Goal: Task Accomplishment & Management: Use online tool/utility

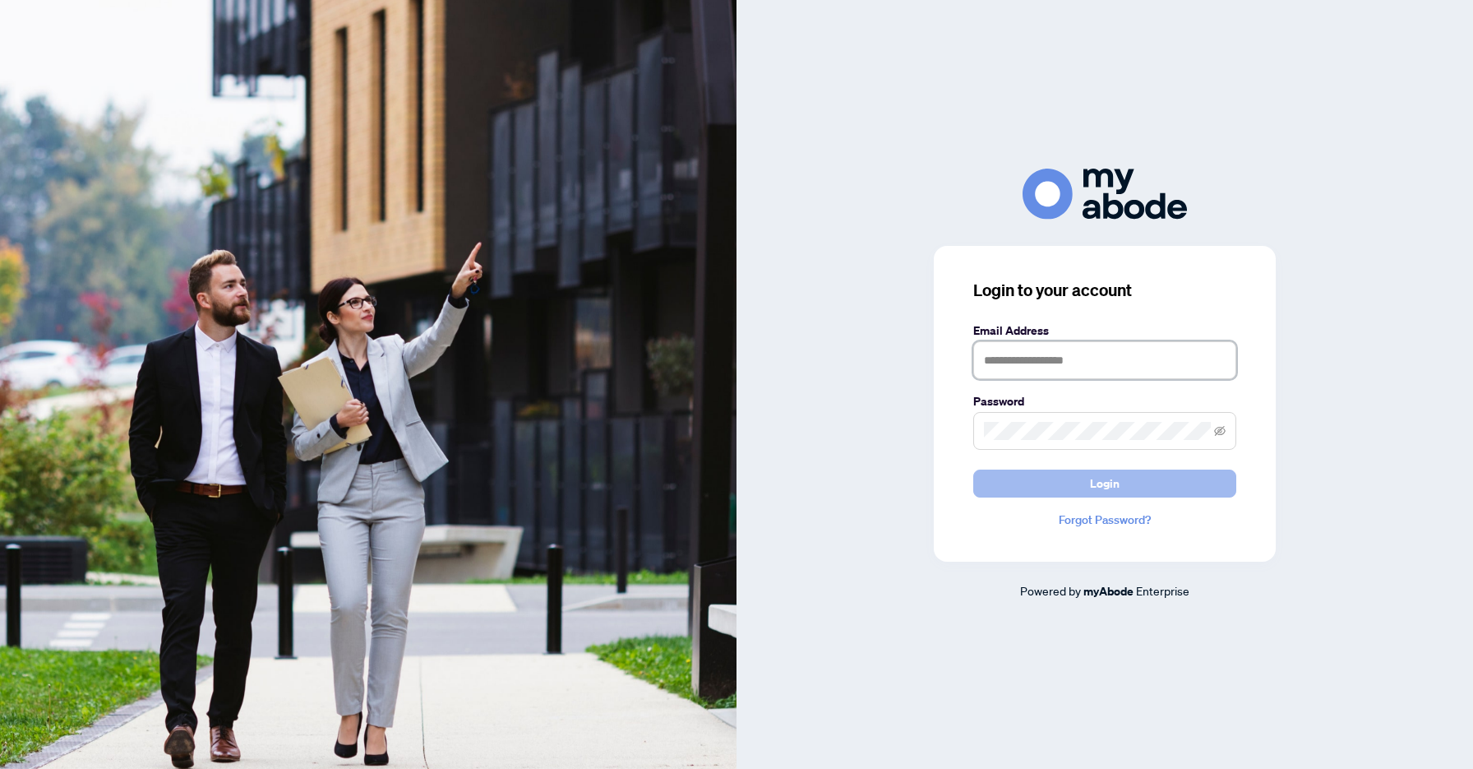
type input "**********"
click at [1092, 483] on span "Login" at bounding box center [1105, 483] width 30 height 26
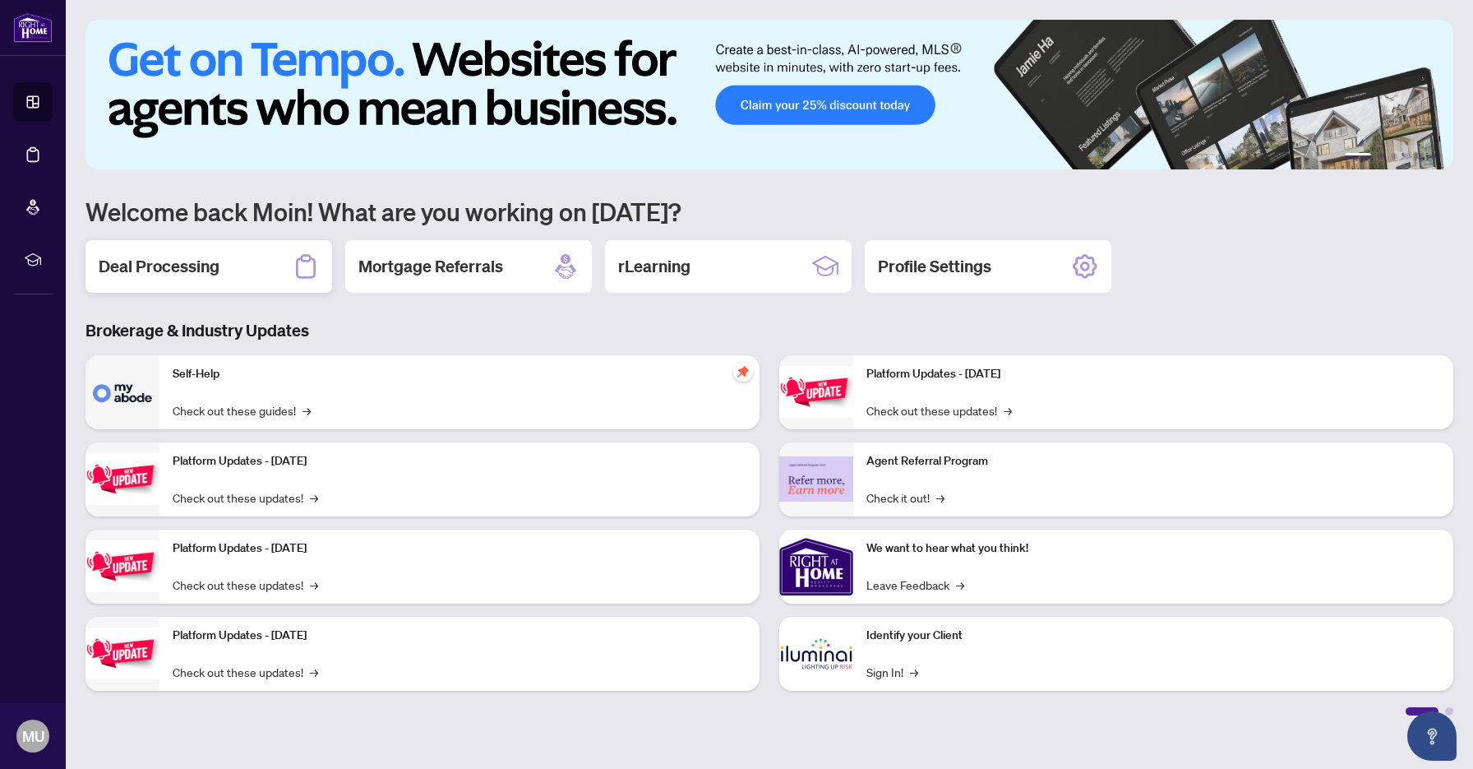
click at [227, 271] on div "Deal Processing" at bounding box center [209, 266] width 247 height 53
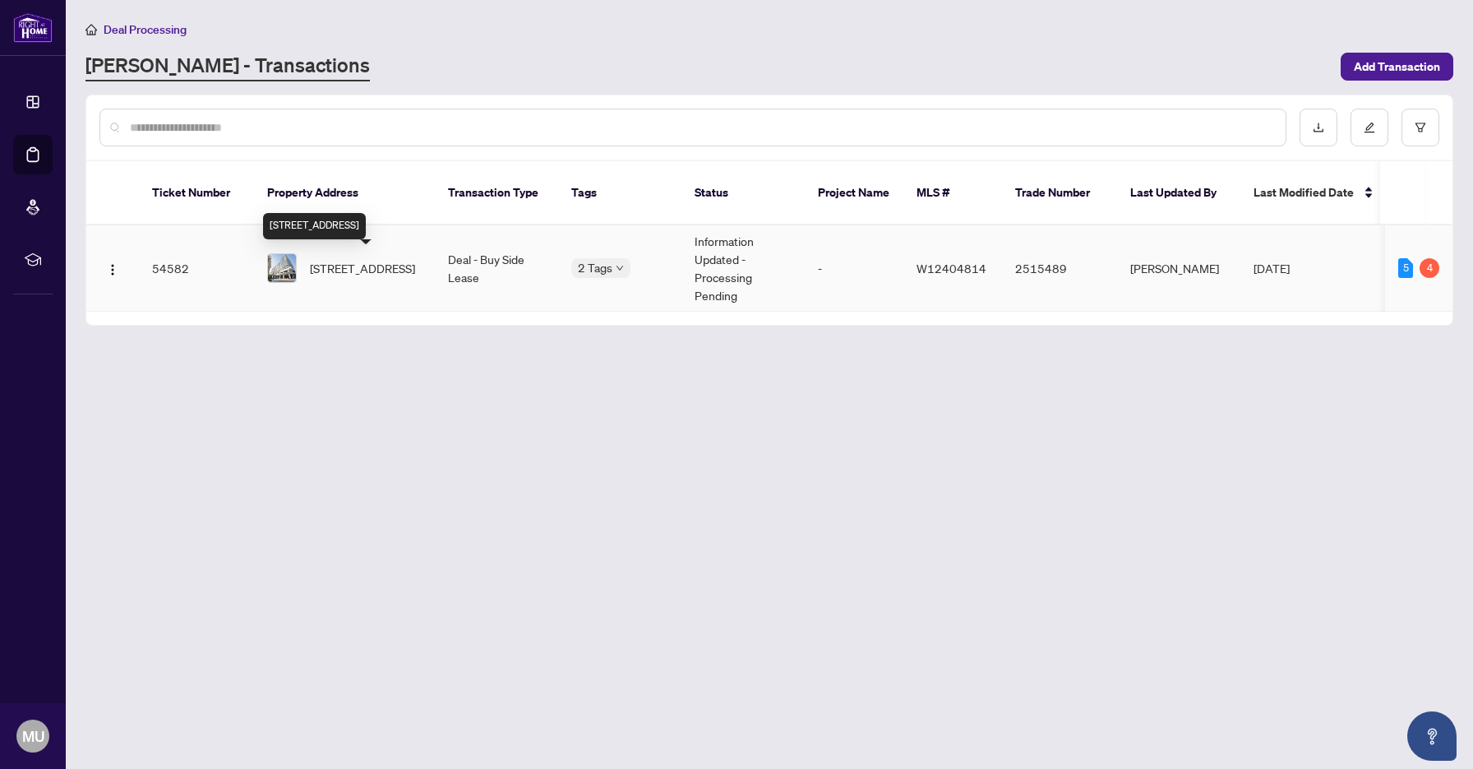
click at [354, 261] on span "[STREET_ADDRESS]" at bounding box center [362, 268] width 105 height 18
